Goal: Task Accomplishment & Management: Manage account settings

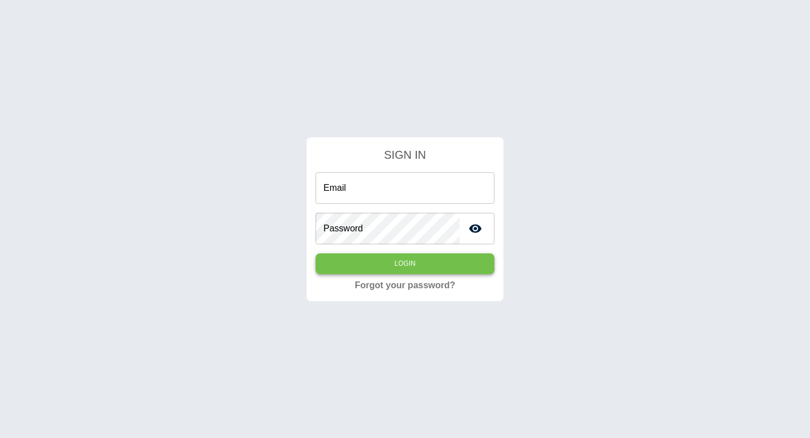
type input "**********"
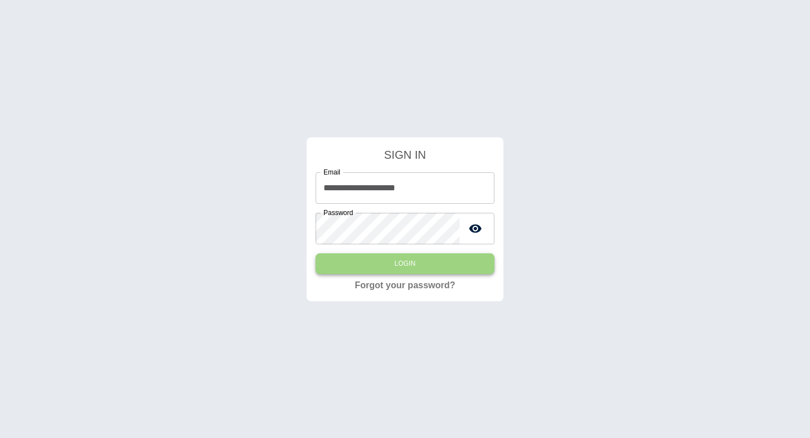
click at [420, 259] on button "Login" at bounding box center [404, 263] width 179 height 21
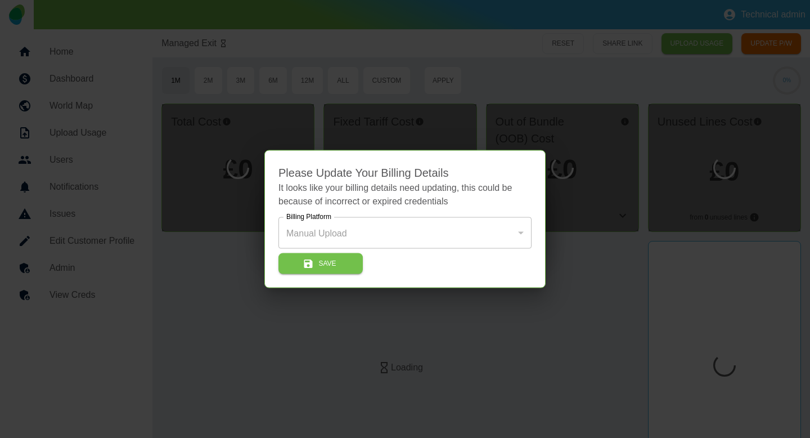
type input "*"
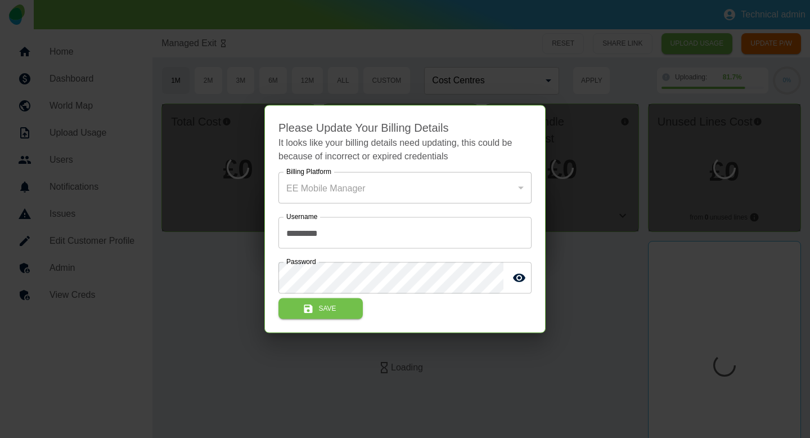
click at [124, 278] on div at bounding box center [405, 219] width 810 height 438
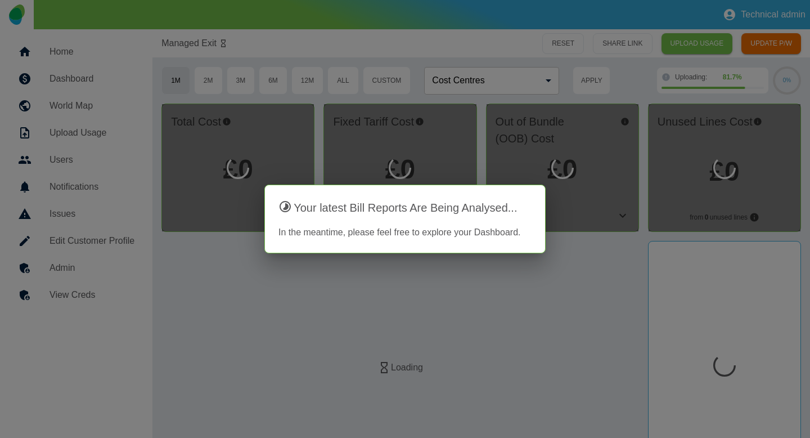
click at [106, 288] on div at bounding box center [405, 219] width 810 height 438
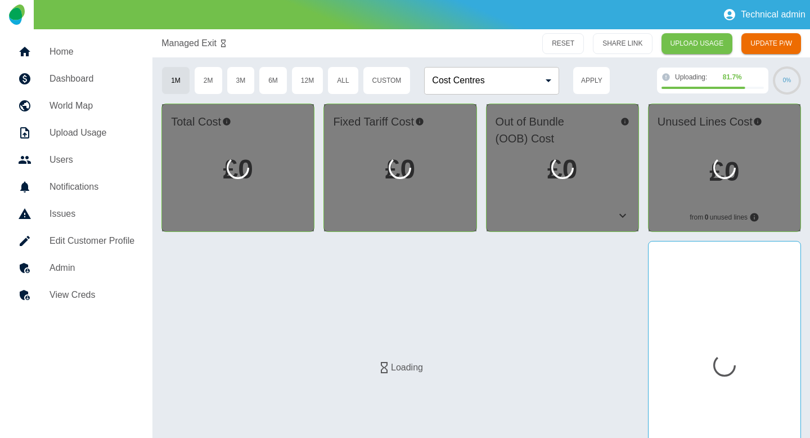
click at [101, 295] on h5 "View Creds" at bounding box center [91, 294] width 85 height 13
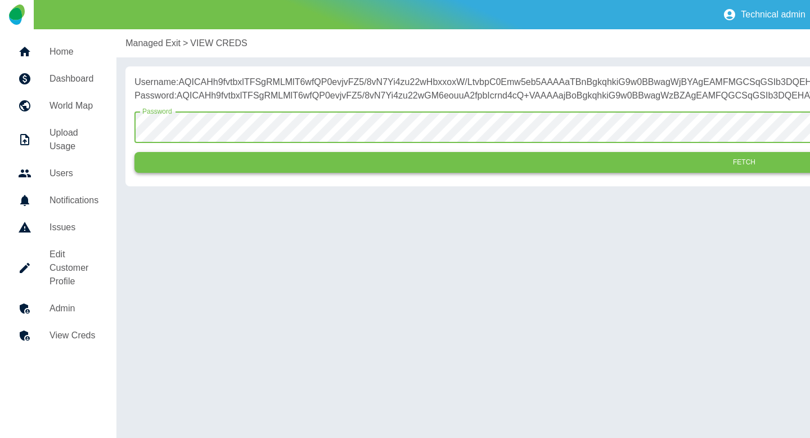
click at [310, 173] on button "Fetch" at bounding box center [743, 162] width 1219 height 21
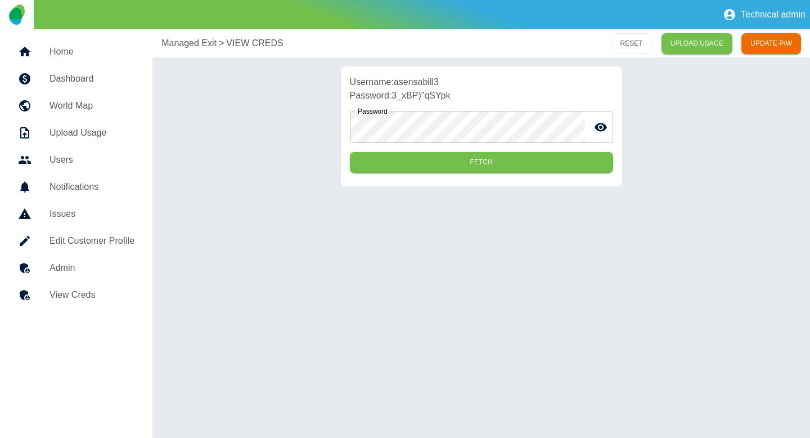
click at [413, 81] on p "Username: asensabill3" at bounding box center [481, 81] width 263 height 13
copy p "asensabill3"
drag, startPoint x: 458, startPoint y: 102, endPoint x: 393, endPoint y: 99, distance: 64.8
click at [393, 99] on div "Username: asensabill3 Password: 3_xBP)"qSYpk Password Password Fetch" at bounding box center [481, 126] width 281 height 120
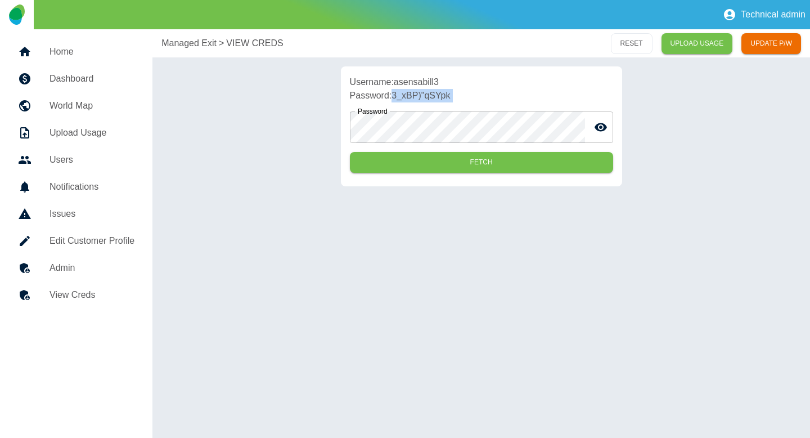
copy div "3_xBP)"qSYpk Password"
click at [101, 227] on link "Edit Customer Profile" at bounding box center [76, 240] width 134 height 27
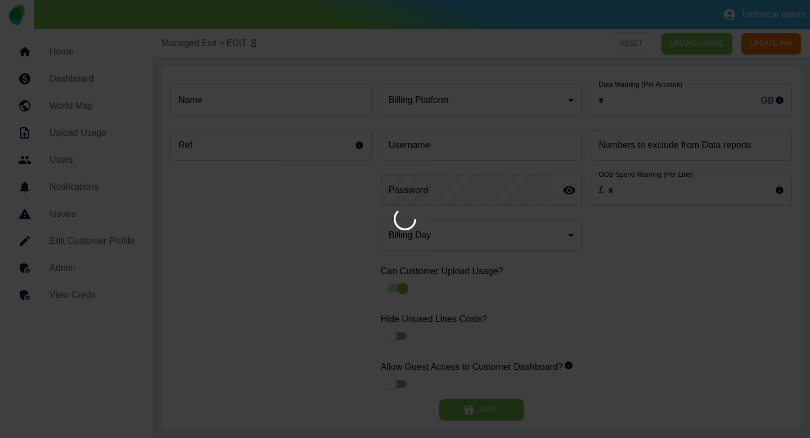
type input "*"
type input "**********"
type input "*"
type input "*********"
type input "*"
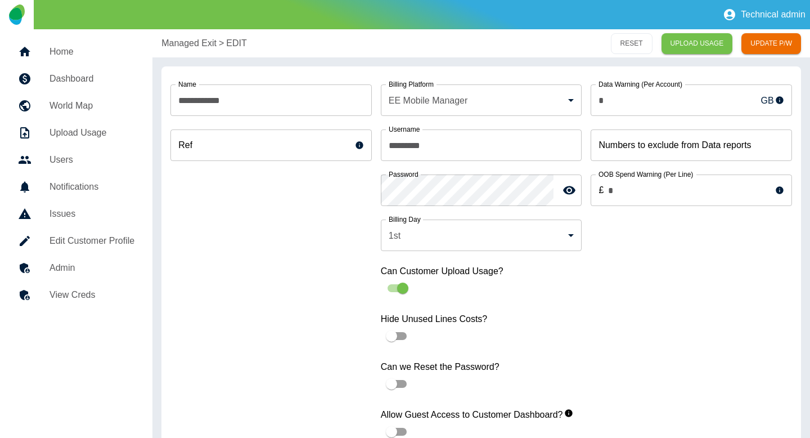
click at [196, 46] on p "Managed Exit" at bounding box center [188, 43] width 55 height 13
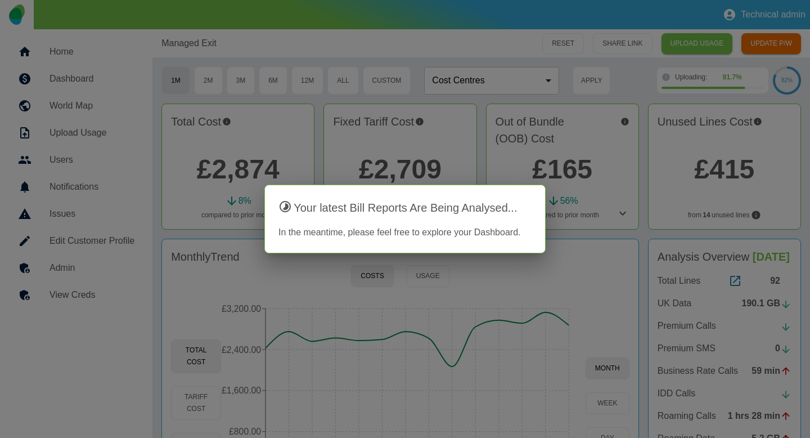
click at [302, 149] on div at bounding box center [405, 219] width 810 height 438
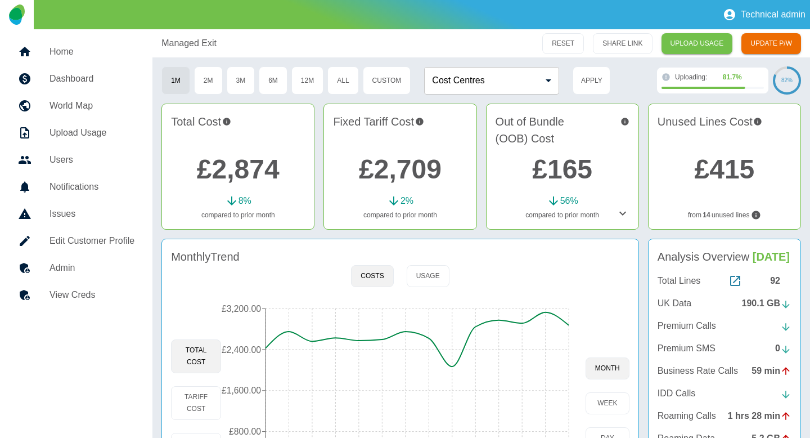
click at [107, 245] on h5 "Edit Customer Profile" at bounding box center [91, 240] width 85 height 13
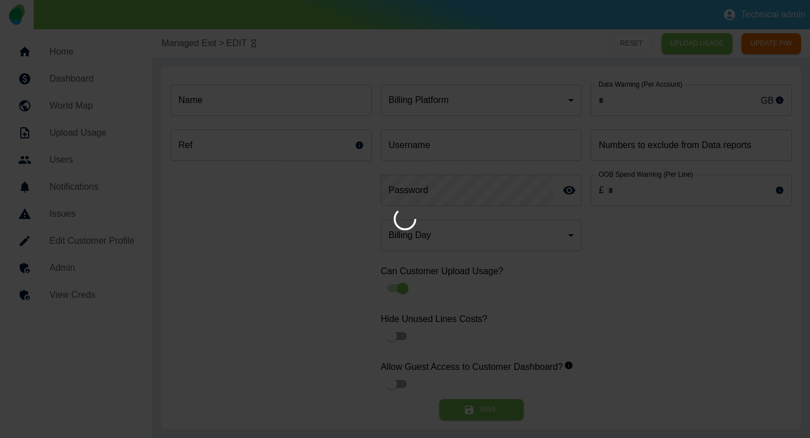
type input "**********"
type input "*"
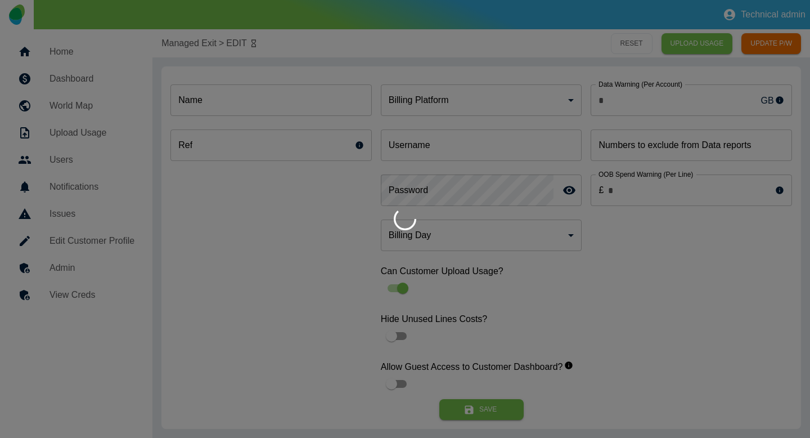
type input "**********"
type input "*"
type input "*********"
type input "*"
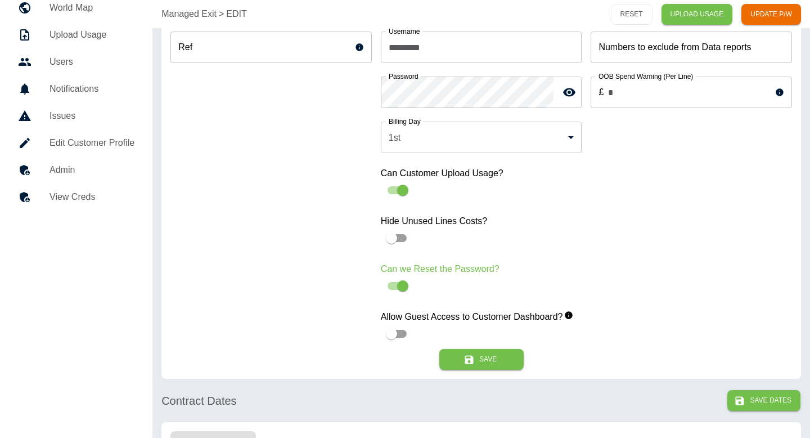
scroll to position [109, 0]
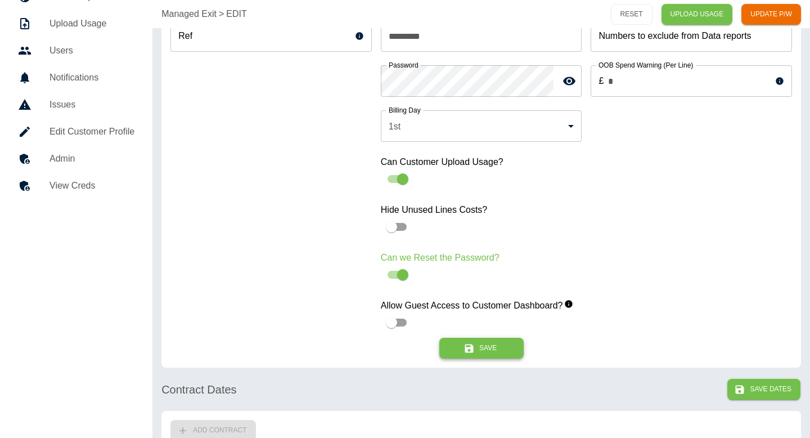
click at [467, 350] on icon "submit" at bounding box center [469, 348] width 8 height 8
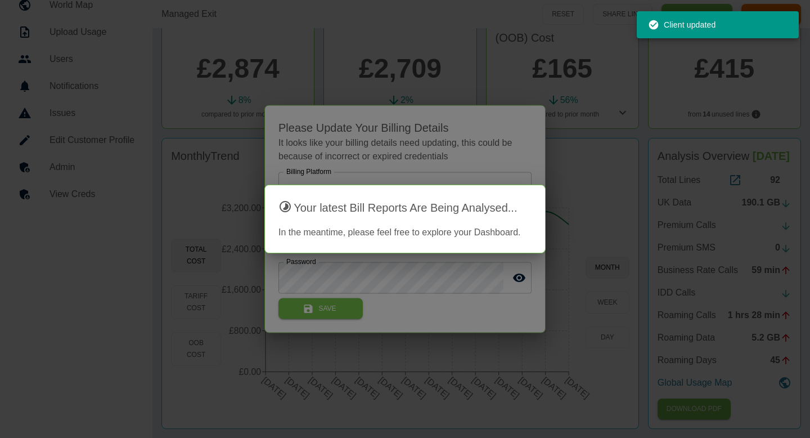
click at [211, 188] on div at bounding box center [405, 219] width 810 height 438
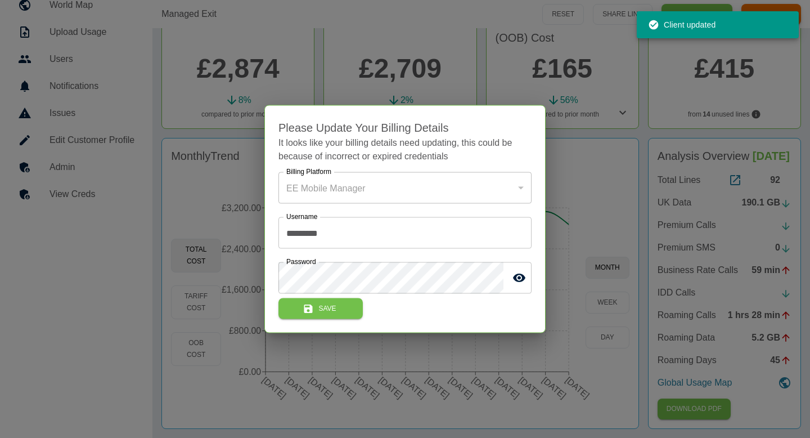
click at [211, 188] on div at bounding box center [405, 219] width 810 height 438
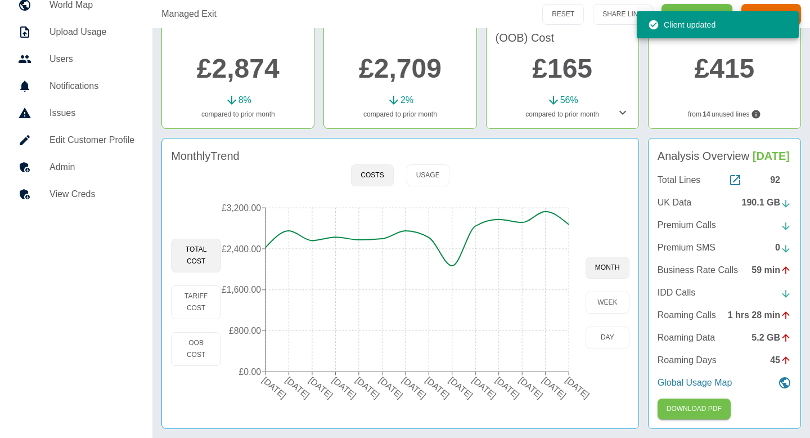
click at [76, 164] on h5 "Admin" at bounding box center [91, 166] width 85 height 13
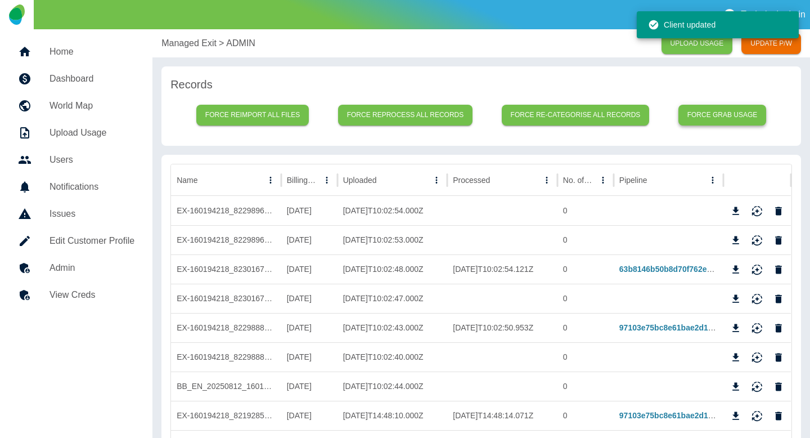
click at [712, 115] on button "Force grab usage" at bounding box center [722, 115] width 88 height 21
